Goal: Information Seeking & Learning: Learn about a topic

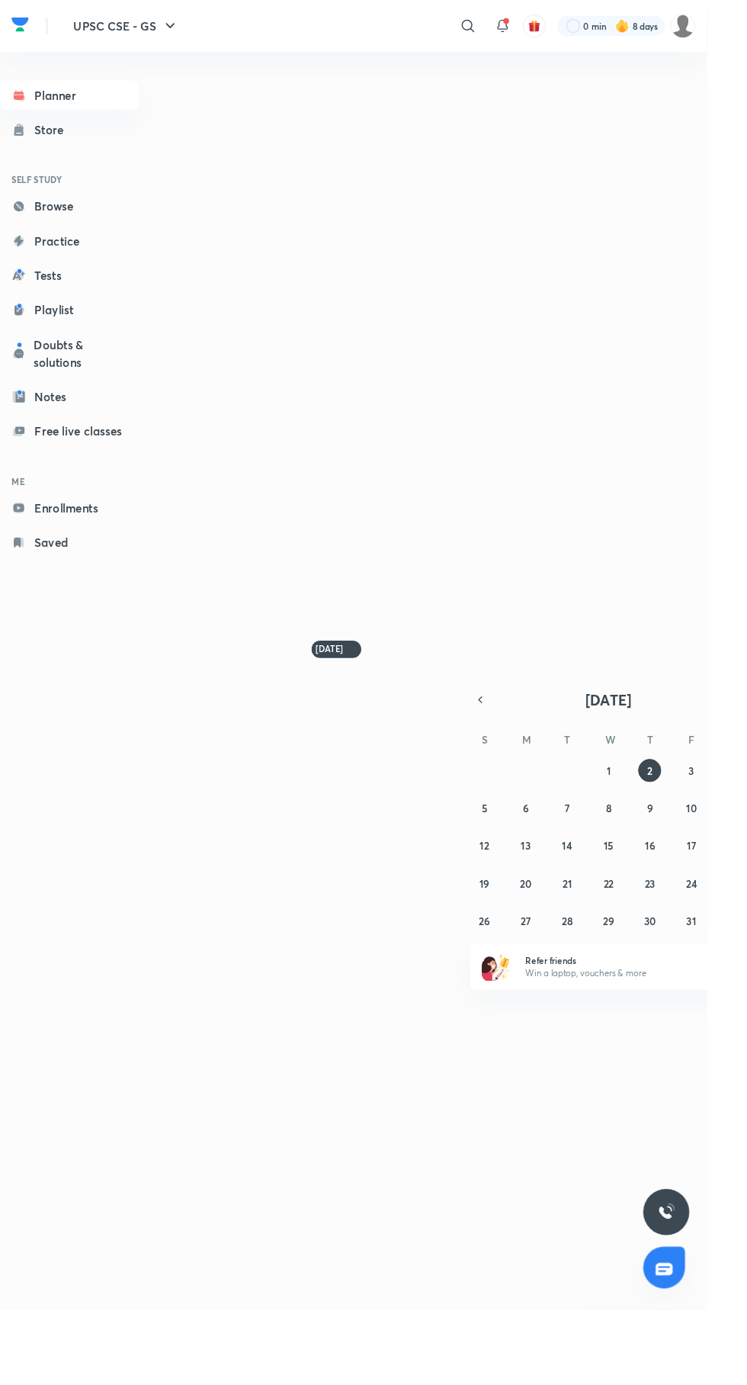
click at [493, 27] on icon at bounding box center [495, 27] width 18 height 18
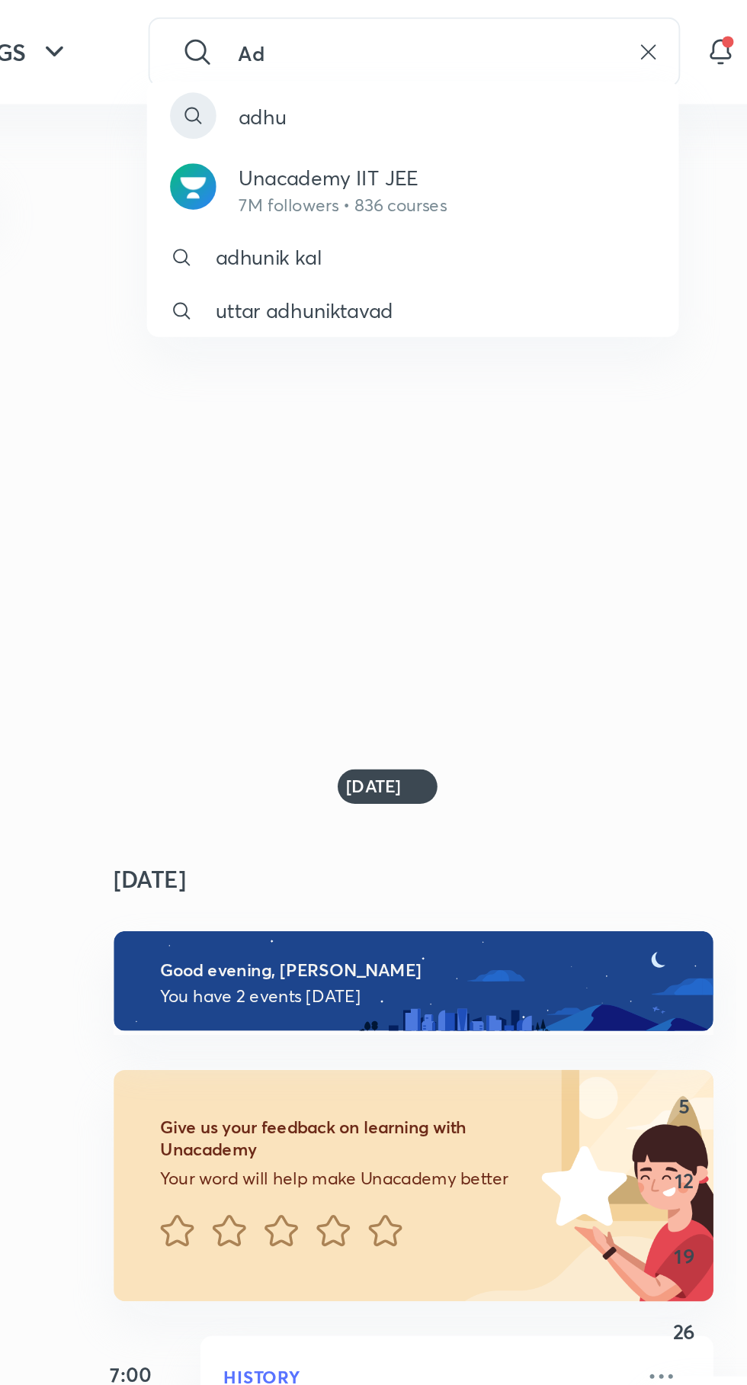
type input "A"
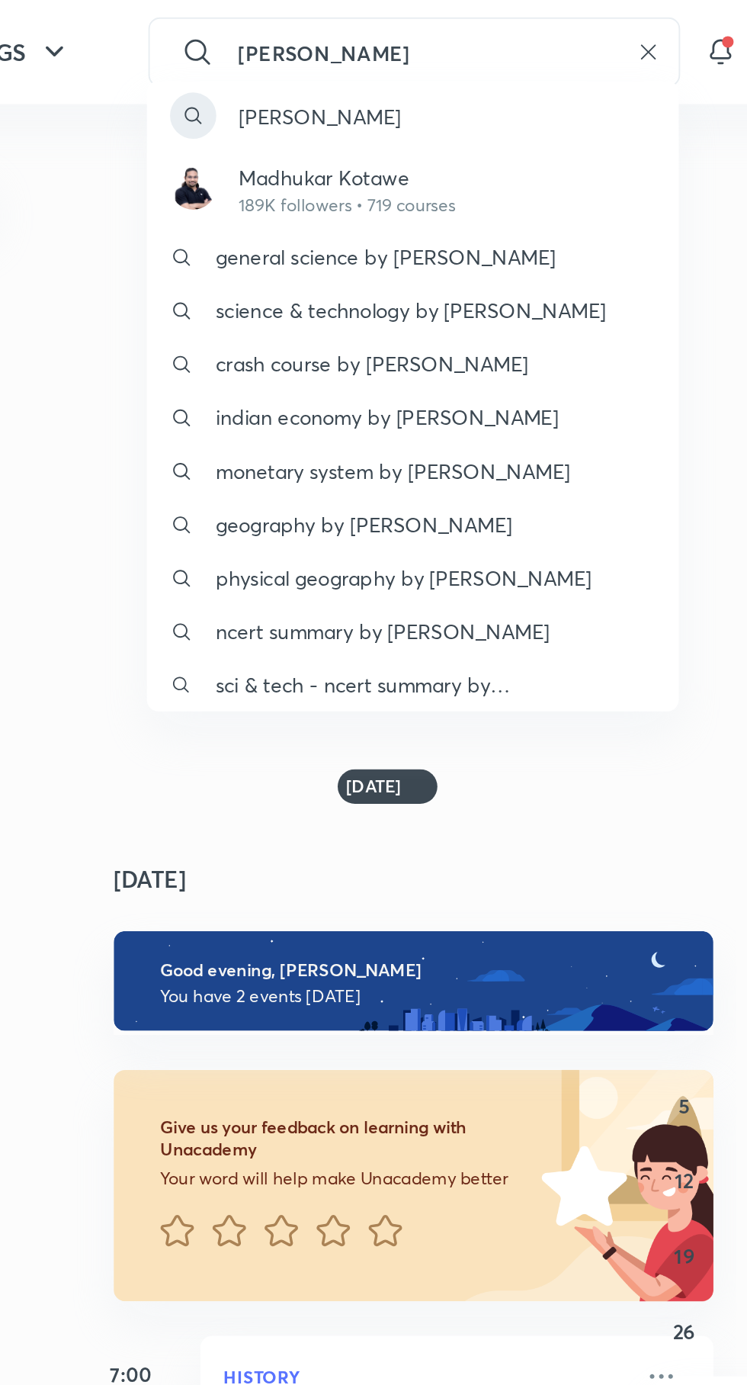
type input "[PERSON_NAME]"
click at [319, 106] on p "189K followers • 719 courses" at bounding box center [335, 108] width 114 height 14
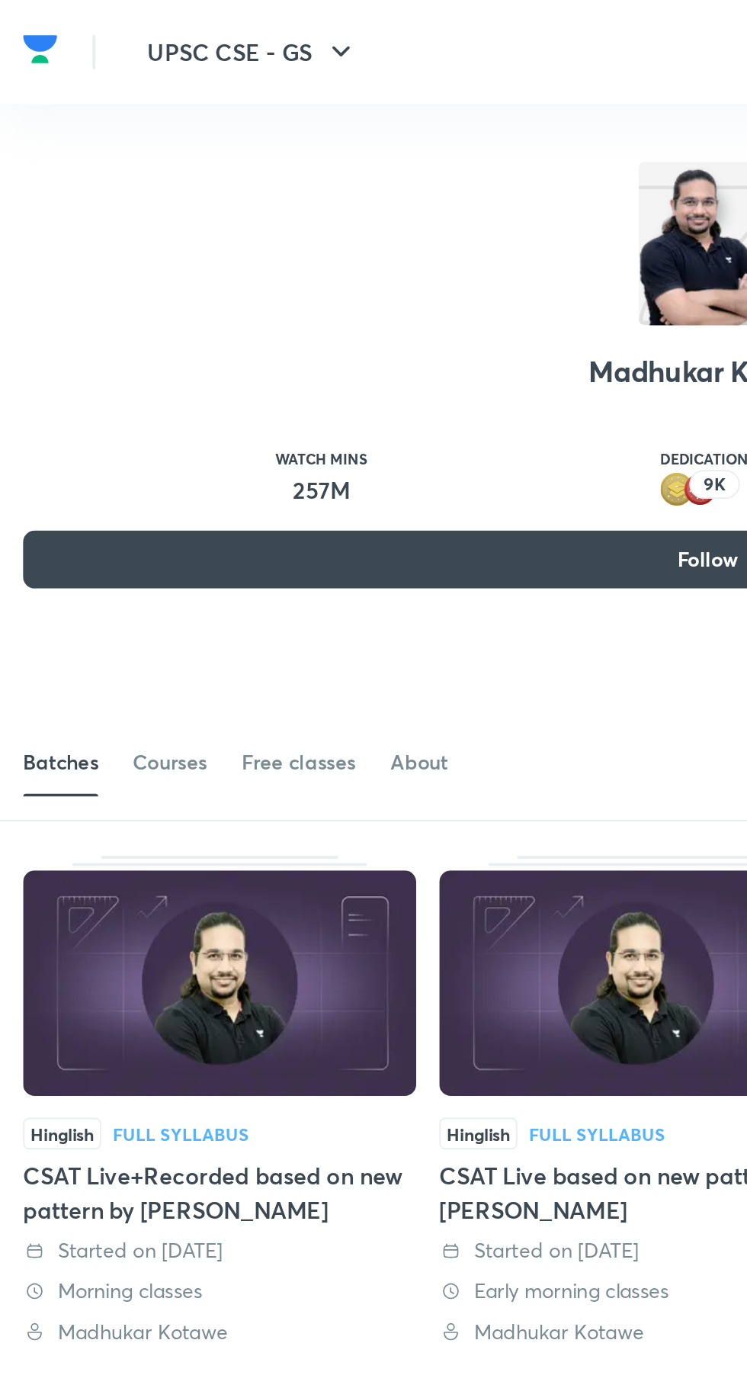
click at [95, 402] on div "Courses" at bounding box center [89, 401] width 39 height 15
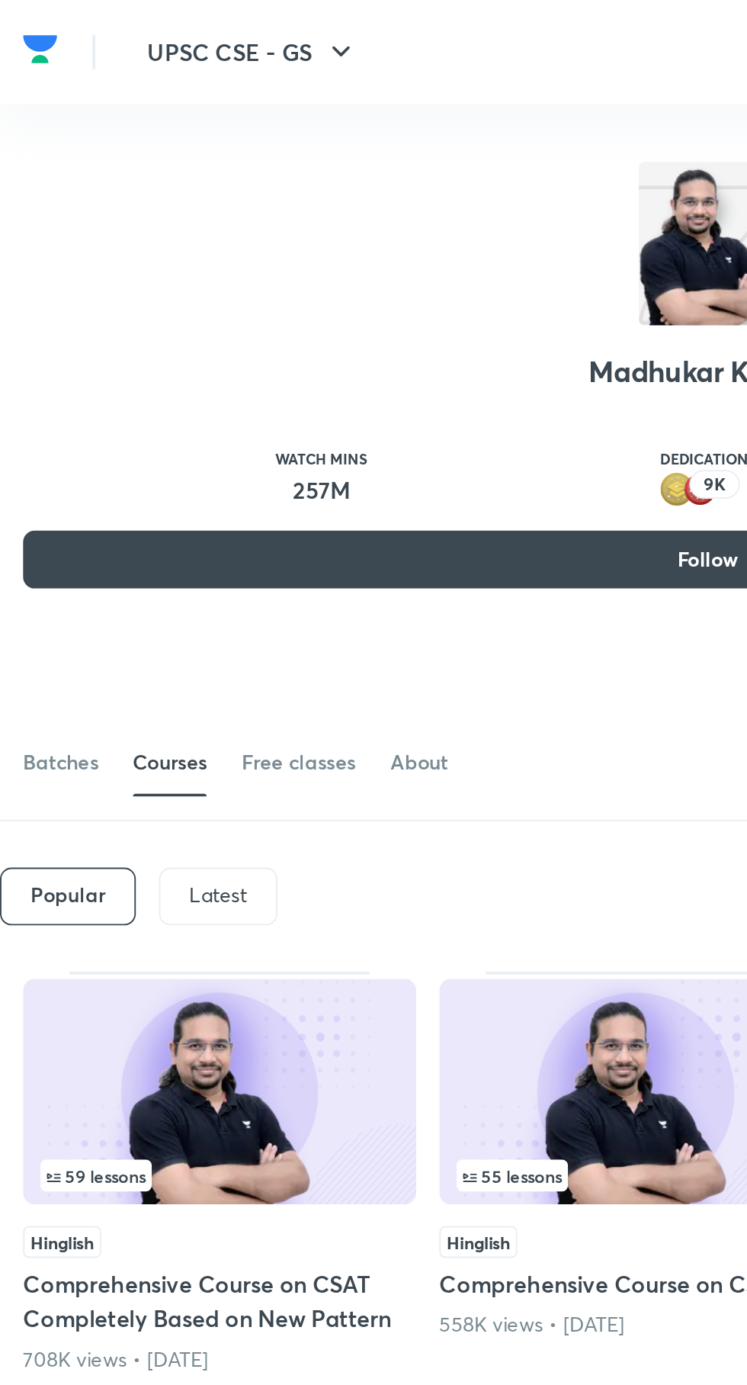
click at [111, 476] on p "Latest" at bounding box center [115, 472] width 30 height 12
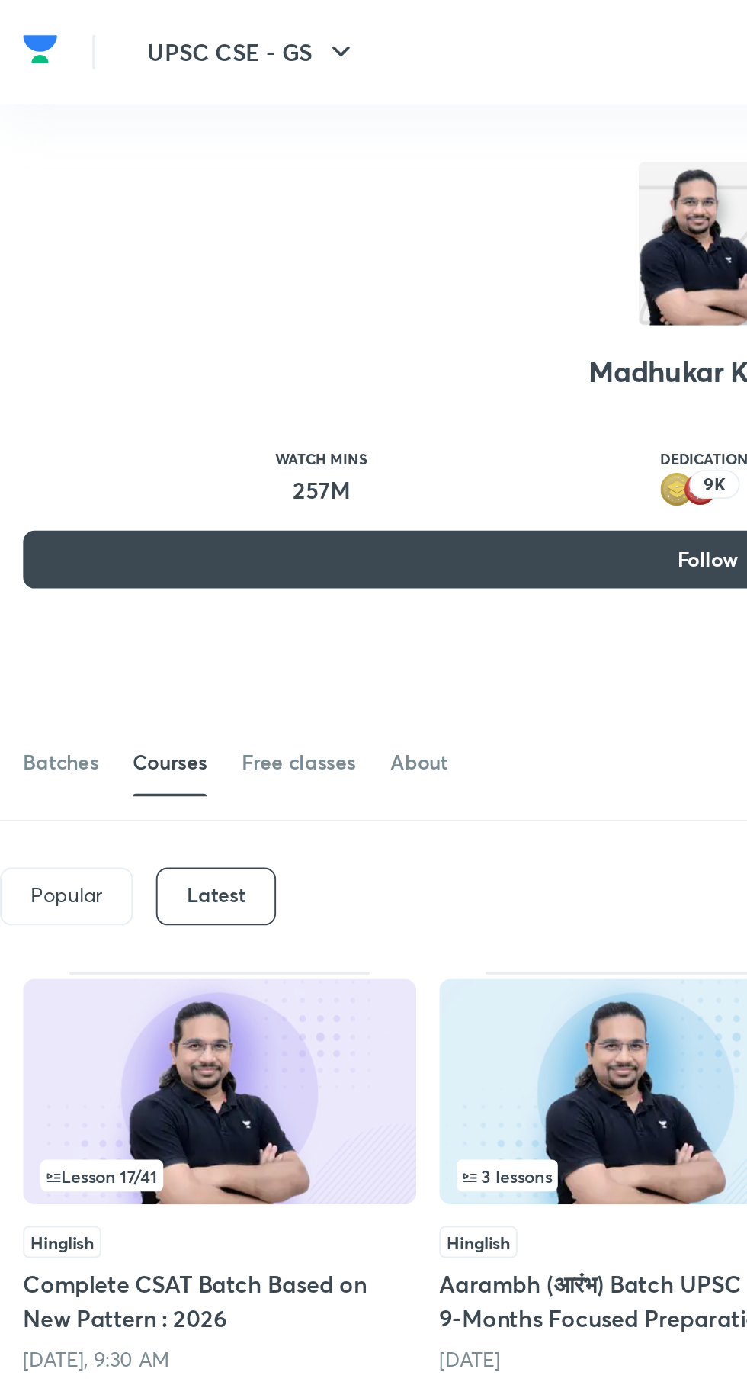
click at [140, 584] on img at bounding box center [115, 575] width 207 height 119
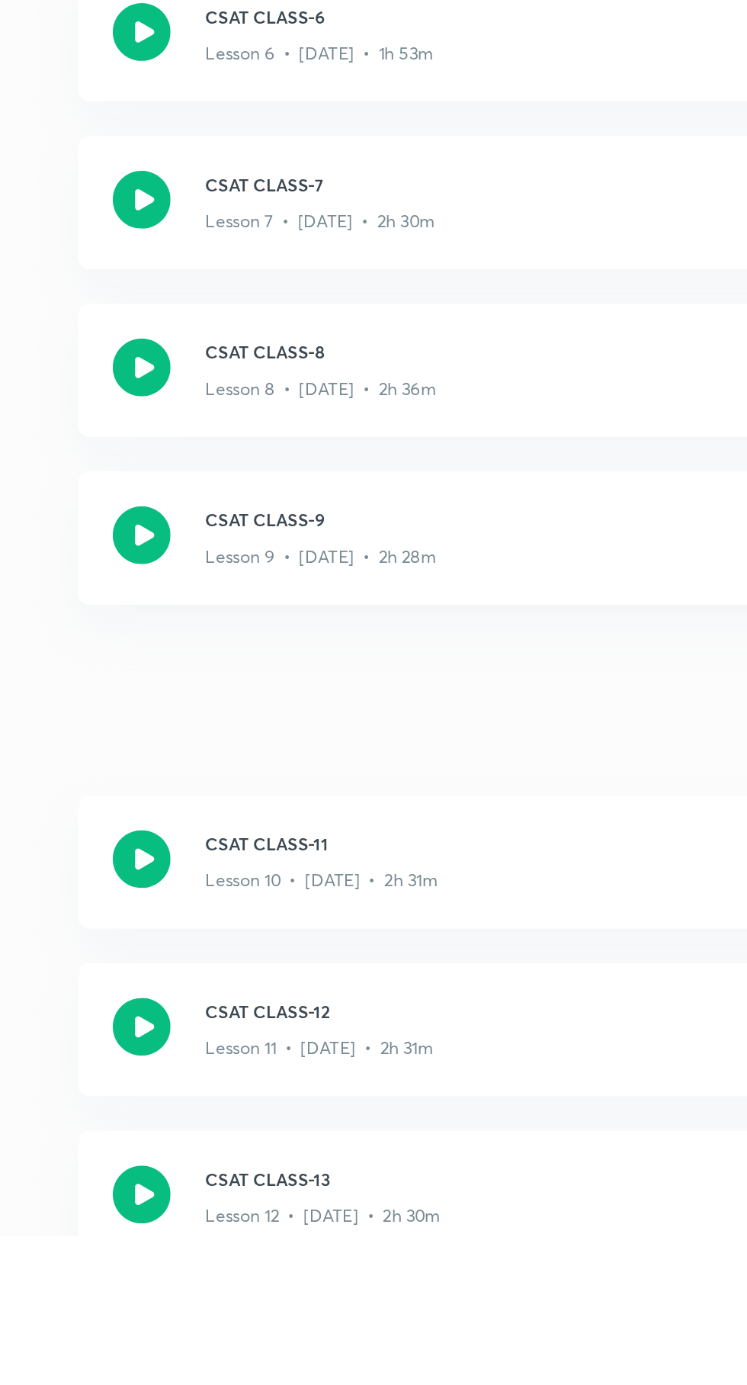
scroll to position [783, 0]
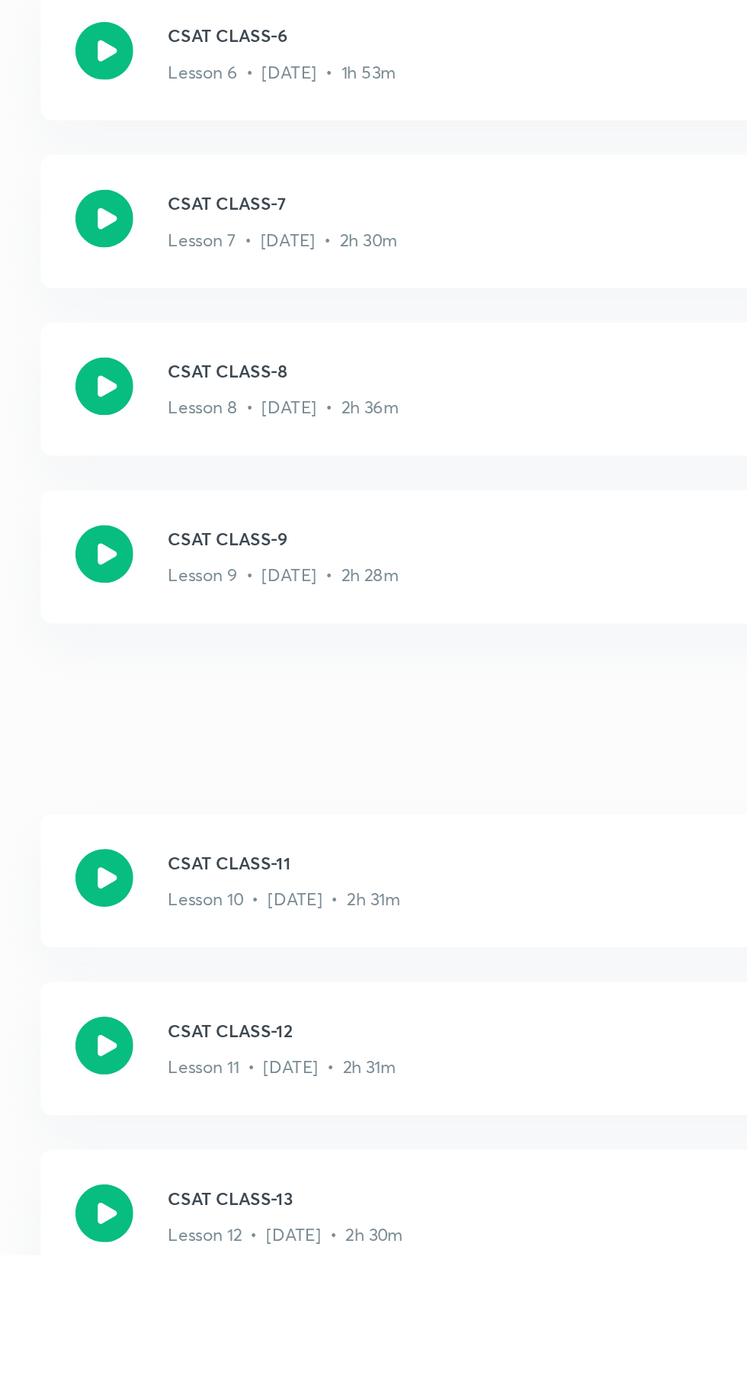
click at [286, 1013] on icon at bounding box center [286, 1015] width 30 height 30
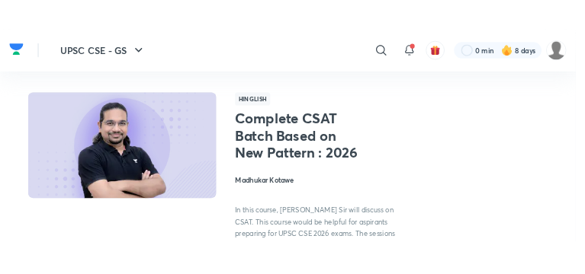
scroll to position [41, 0]
